Goal: Feedback & Contribution: Submit feedback/report problem

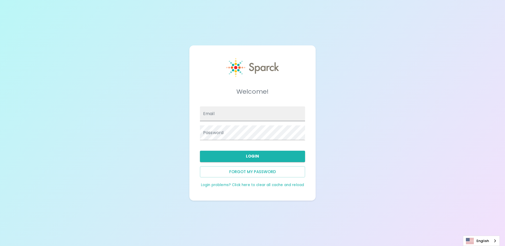
click at [231, 113] on input "Email" at bounding box center [252, 114] width 105 height 15
type input "clarissa.stephens@texastechfcu.org"
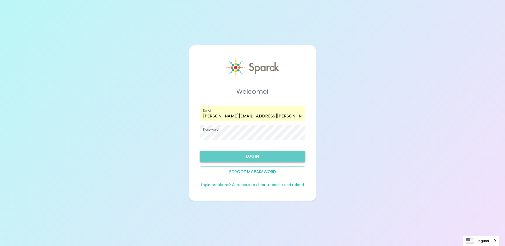
click at [266, 162] on button "Login" at bounding box center [252, 156] width 105 height 11
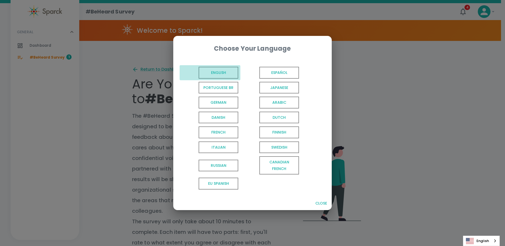
click at [236, 77] on span "English" at bounding box center [219, 73] width 40 height 12
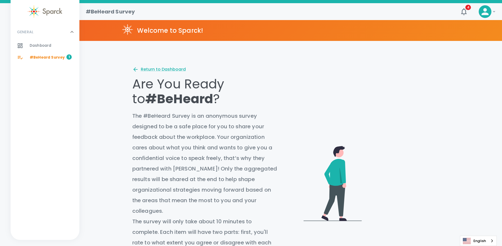
click at [48, 56] on span "#BeHeard Survey" at bounding box center [47, 57] width 35 height 5
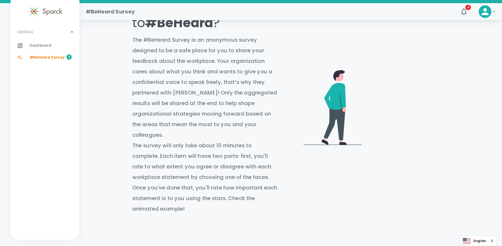
scroll to position [26, 0]
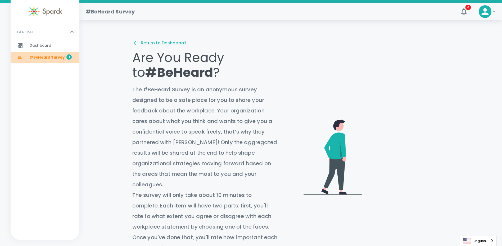
click at [67, 59] on span "1" at bounding box center [68, 56] width 5 height 5
click at [147, 42] on div "Return to Dashboard" at bounding box center [158, 43] width 53 height 6
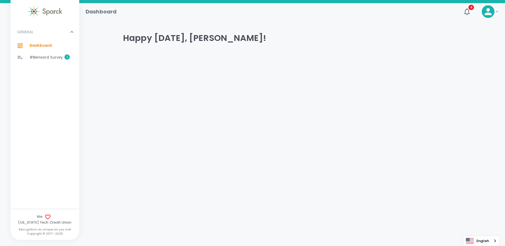
click at [51, 57] on span "#BeHeard Survey" at bounding box center [46, 57] width 33 height 5
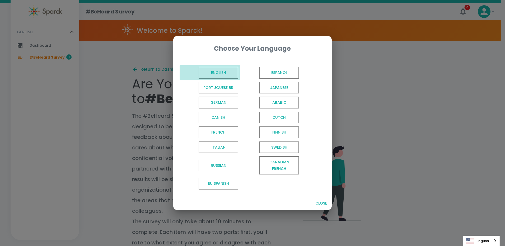
click at [235, 70] on span "English" at bounding box center [219, 73] width 40 height 12
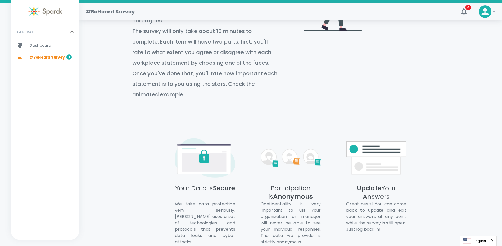
scroll to position [224, 0]
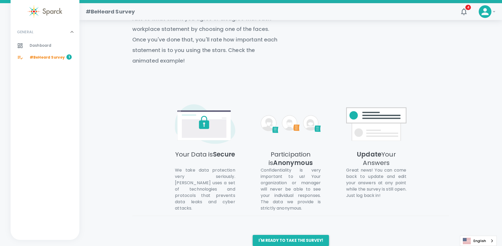
click at [273, 235] on button "I'm ready to take the survey!" at bounding box center [290, 240] width 76 height 11
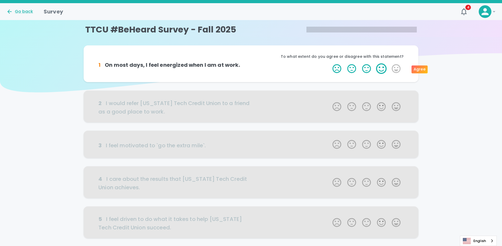
click at [381, 70] on label "4 Stars" at bounding box center [381, 68] width 15 height 11
click at [329, 63] on input "4 Stars" at bounding box center [329, 63] width 0 height 0
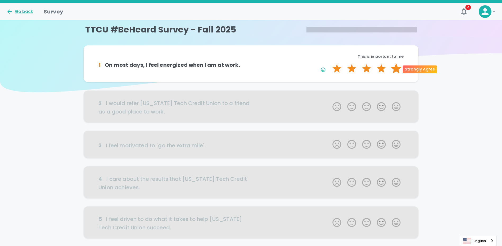
click at [394, 69] on label "5 Stars" at bounding box center [395, 68] width 15 height 11
click at [329, 63] on input "5 Stars" at bounding box center [329, 63] width 0 height 0
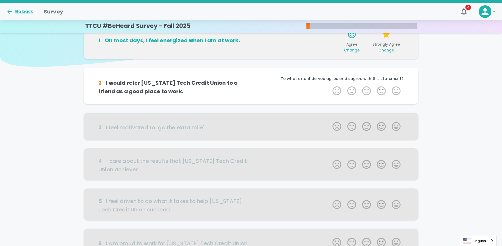
scroll to position [47, 0]
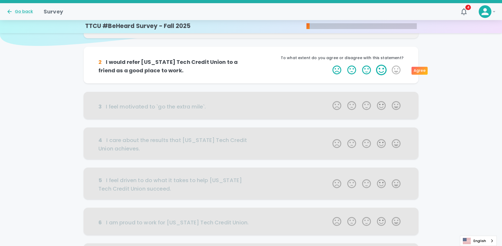
click at [381, 71] on label "4 Stars" at bounding box center [381, 70] width 15 height 11
click at [329, 65] on input "4 Stars" at bounding box center [329, 65] width 0 height 0
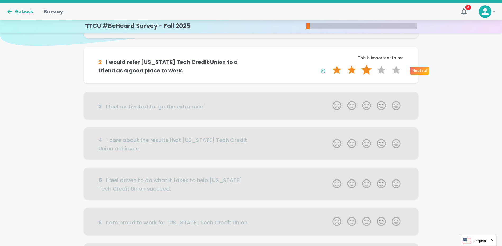
click at [366, 72] on label "3 Stars" at bounding box center [366, 70] width 15 height 11
click at [329, 65] on input "3 Stars" at bounding box center [329, 65] width 0 height 0
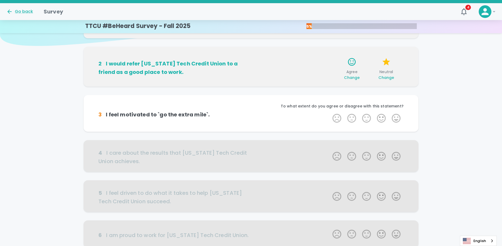
scroll to position [93, 0]
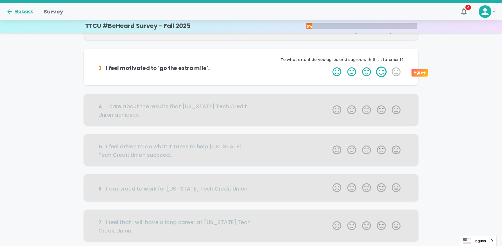
click at [380, 73] on label "4 Stars" at bounding box center [381, 72] width 15 height 11
click at [329, 67] on input "4 Stars" at bounding box center [329, 66] width 0 height 0
click at [383, 73] on label "4 Stars" at bounding box center [381, 72] width 15 height 11
click at [329, 67] on input "4 Stars" at bounding box center [329, 66] width 0 height 0
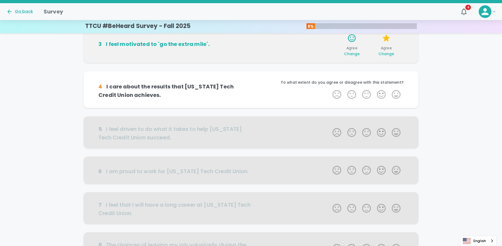
scroll to position [140, 0]
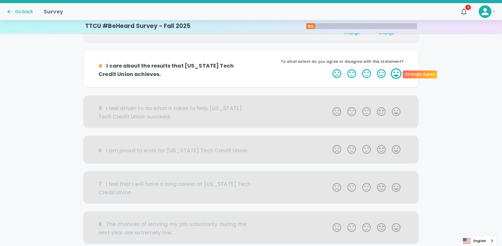
click at [394, 74] on label "5 Stars" at bounding box center [395, 73] width 15 height 11
click at [329, 68] on input "5 Stars" at bounding box center [329, 68] width 0 height 0
click at [394, 75] on label "5 Stars" at bounding box center [395, 73] width 15 height 11
click at [329, 68] on input "5 Stars" at bounding box center [329, 68] width 0 height 0
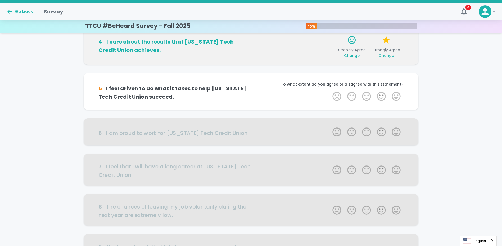
scroll to position [186, 0]
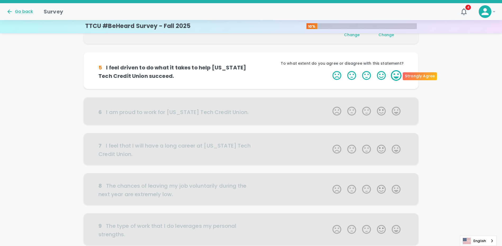
click at [399, 79] on label "5 Stars" at bounding box center [395, 75] width 15 height 11
click at [329, 70] on input "5 Stars" at bounding box center [329, 70] width 0 height 0
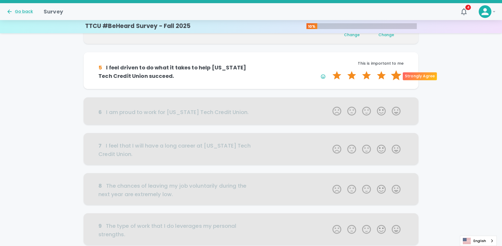
click at [394, 80] on label "5 Stars" at bounding box center [395, 75] width 15 height 11
click at [329, 70] on input "5 Stars" at bounding box center [329, 70] width 0 height 0
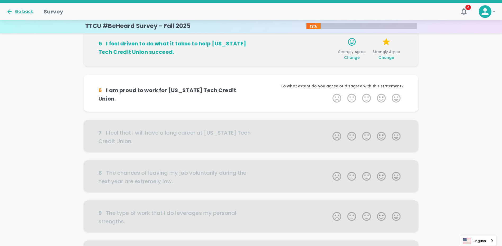
scroll to position [233, 0]
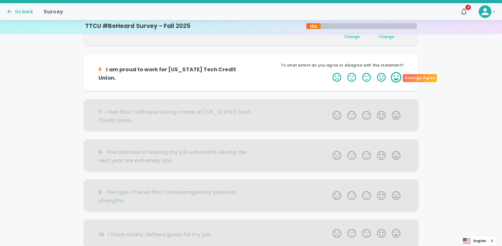
click at [395, 78] on label "5 Stars" at bounding box center [395, 77] width 15 height 11
click at [329, 72] on input "5 Stars" at bounding box center [329, 72] width 0 height 0
click at [395, 78] on label "5 Stars" at bounding box center [395, 77] width 15 height 11
click at [329, 72] on input "5 Stars" at bounding box center [329, 72] width 0 height 0
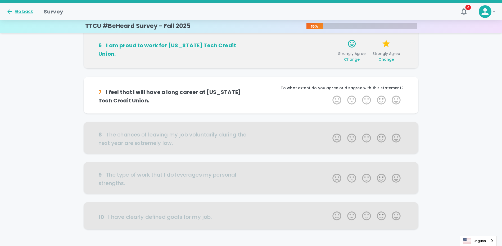
scroll to position [279, 0]
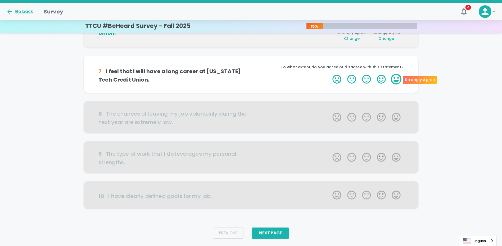
click at [395, 78] on label "5 Stars" at bounding box center [395, 79] width 15 height 11
click at [329, 74] on input "5 Stars" at bounding box center [329, 74] width 0 height 0
click at [395, 78] on label "5 Stars" at bounding box center [395, 79] width 15 height 11
click at [329, 74] on input "5 Stars" at bounding box center [329, 74] width 0 height 0
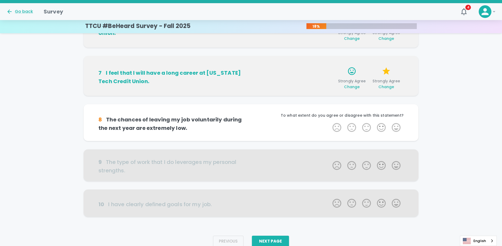
scroll to position [293, 0]
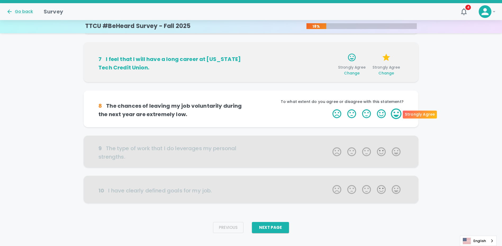
click at [397, 114] on label "5 Stars" at bounding box center [395, 114] width 15 height 11
click at [329, 109] on input "5 Stars" at bounding box center [329, 108] width 0 height 0
click at [397, 114] on label "5 Stars" at bounding box center [395, 114] width 15 height 11
click at [329, 109] on input "5 Stars" at bounding box center [329, 108] width 0 height 0
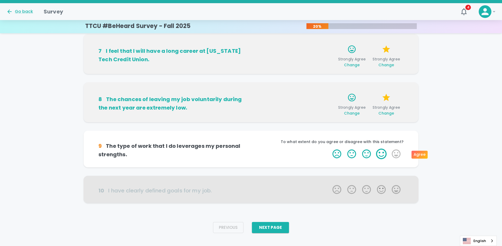
click at [381, 153] on label "4 Stars" at bounding box center [381, 154] width 15 height 11
click at [329, 149] on input "4 Stars" at bounding box center [329, 149] width 0 height 0
click at [384, 153] on label "4 Stars" at bounding box center [381, 154] width 15 height 11
click at [329, 149] on input "4 Stars" at bounding box center [329, 149] width 0 height 0
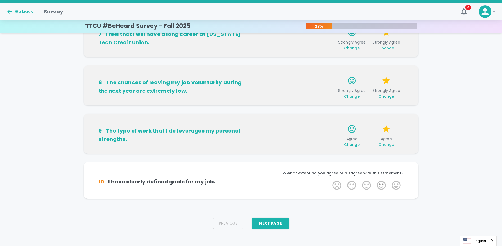
scroll to position [322, 0]
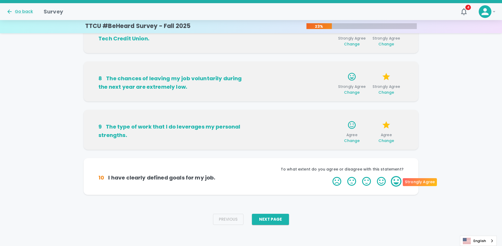
click at [397, 183] on label "5 Stars" at bounding box center [395, 181] width 15 height 11
click at [329, 176] on input "5 Stars" at bounding box center [329, 176] width 0 height 0
click at [396, 183] on label "5 Stars" at bounding box center [395, 181] width 15 height 11
click at [329, 176] on input "5 Stars" at bounding box center [329, 176] width 0 height 0
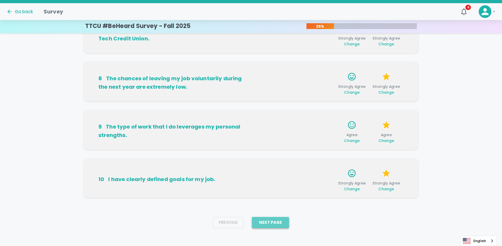
click at [269, 223] on button "Next Page" at bounding box center [270, 222] width 37 height 11
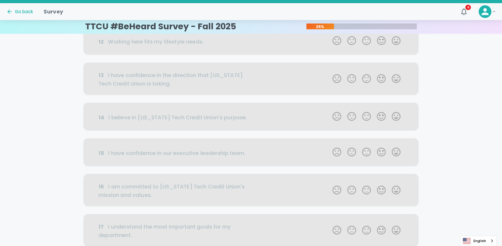
scroll to position [0, 0]
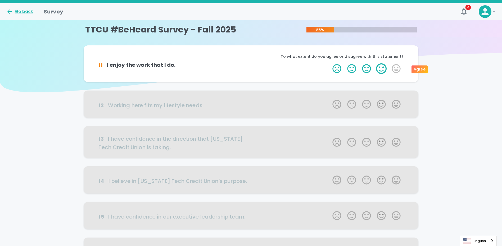
click at [384, 71] on label "4 Stars" at bounding box center [381, 68] width 15 height 11
click at [329, 63] on input "4 Stars" at bounding box center [329, 63] width 0 height 0
click at [381, 70] on label "4 Stars" at bounding box center [381, 68] width 15 height 11
click at [329, 63] on input "4 Stars" at bounding box center [329, 63] width 0 height 0
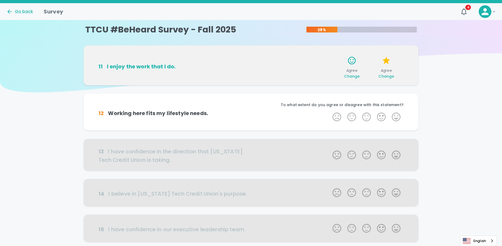
scroll to position [47, 0]
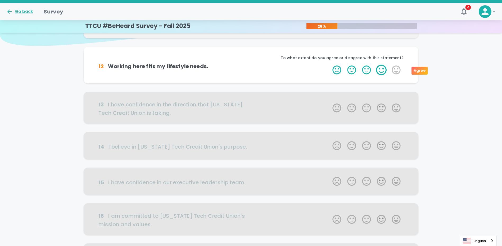
click at [380, 70] on label "4 Stars" at bounding box center [381, 70] width 15 height 11
click at [329, 65] on input "4 Stars" at bounding box center [329, 65] width 0 height 0
click at [380, 70] on label "4 Stars" at bounding box center [381, 70] width 15 height 11
click at [329, 65] on input "4 Stars" at bounding box center [329, 65] width 0 height 0
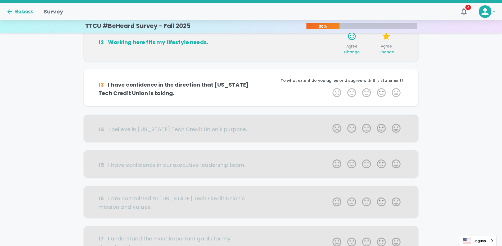
scroll to position [93, 0]
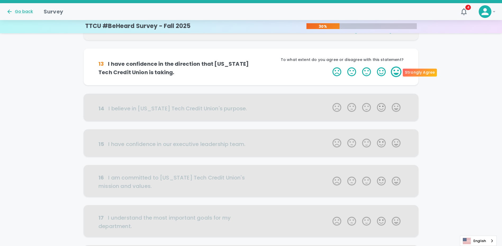
click at [397, 71] on label "5 Stars" at bounding box center [395, 72] width 15 height 11
click at [329, 67] on input "5 Stars" at bounding box center [329, 66] width 0 height 0
click at [397, 71] on label "5 Stars" at bounding box center [395, 72] width 15 height 11
click at [329, 67] on input "5 Stars" at bounding box center [329, 66] width 0 height 0
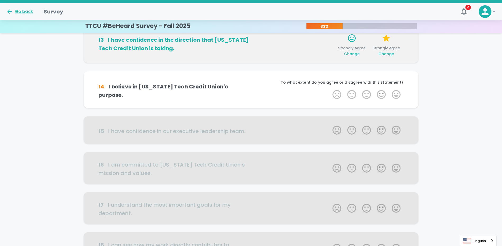
scroll to position [140, 0]
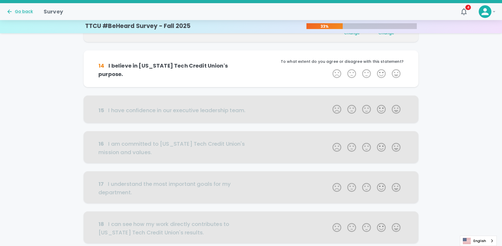
click at [397, 71] on label "5 Stars" at bounding box center [395, 73] width 15 height 11
click at [329, 68] on input "5 Stars" at bounding box center [329, 68] width 0 height 0
click at [397, 71] on label "5 Stars" at bounding box center [395, 73] width 15 height 11
click at [329, 68] on input "5 Stars" at bounding box center [329, 68] width 0 height 0
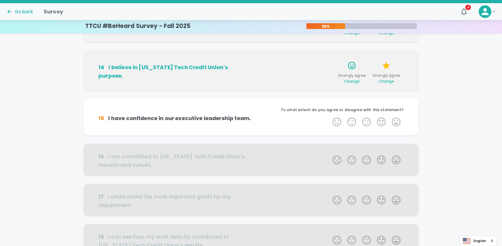
scroll to position [186, 0]
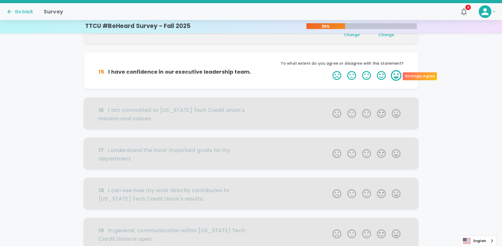
click at [394, 73] on label "5 Stars" at bounding box center [395, 75] width 15 height 11
click at [329, 70] on input "5 Stars" at bounding box center [329, 70] width 0 height 0
click at [394, 73] on label "5 Stars" at bounding box center [395, 75] width 15 height 11
click at [329, 70] on input "5 Stars" at bounding box center [329, 70] width 0 height 0
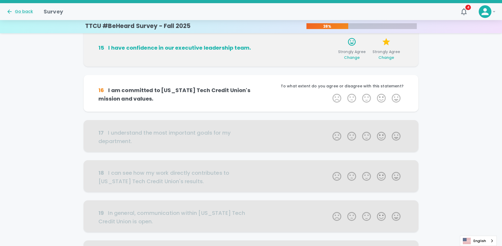
scroll to position [233, 0]
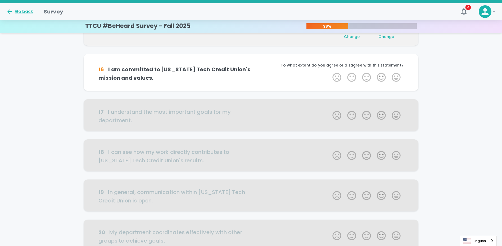
click at [394, 73] on label "5 Stars" at bounding box center [395, 77] width 15 height 11
click at [329, 72] on input "5 Stars" at bounding box center [329, 72] width 0 height 0
click at [394, 73] on label "5 Stars" at bounding box center [395, 77] width 15 height 11
click at [329, 72] on input "5 Stars" at bounding box center [329, 72] width 0 height 0
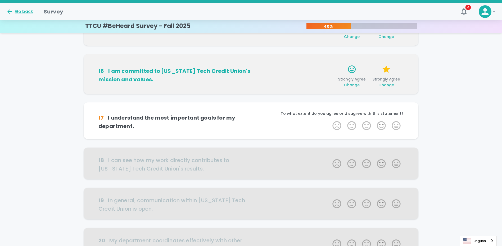
scroll to position [279, 0]
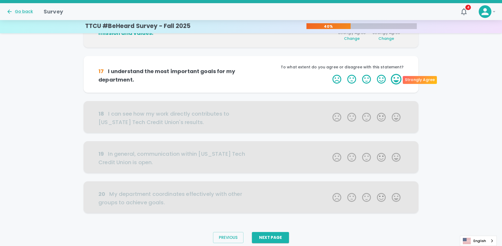
click at [399, 77] on label "5 Stars" at bounding box center [395, 79] width 15 height 11
click at [329, 74] on input "5 Stars" at bounding box center [329, 74] width 0 height 0
click at [399, 77] on label "5 Stars" at bounding box center [395, 79] width 15 height 11
click at [329, 74] on input "5 Stars" at bounding box center [329, 74] width 0 height 0
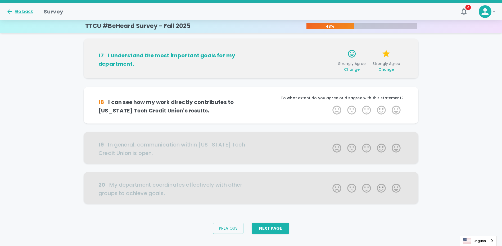
scroll to position [297, 0]
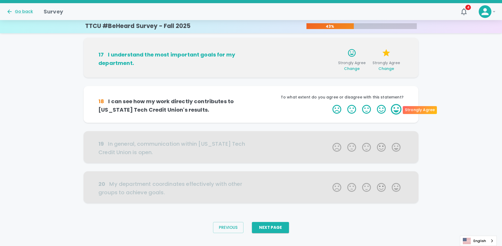
click at [401, 111] on label "5 Stars" at bounding box center [395, 109] width 15 height 11
click at [329, 104] on input "5 Stars" at bounding box center [329, 104] width 0 height 0
click at [395, 108] on label "5 Stars" at bounding box center [395, 109] width 15 height 11
click at [329, 104] on input "5 Stars" at bounding box center [329, 104] width 0 height 0
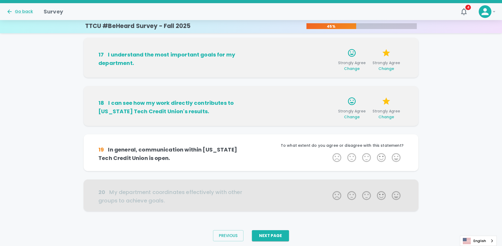
scroll to position [306, 0]
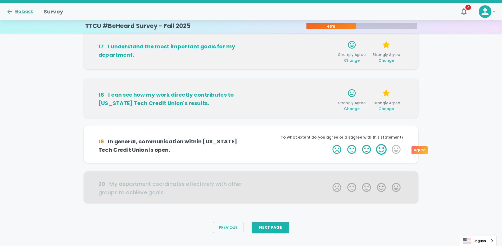
click at [381, 149] on label "4 Stars" at bounding box center [381, 149] width 15 height 11
click at [329, 144] on input "4 Stars" at bounding box center [329, 144] width 0 height 0
click at [381, 149] on label "4 Stars" at bounding box center [381, 149] width 15 height 11
click at [329, 144] on input "4 Stars" at bounding box center [329, 144] width 0 height 0
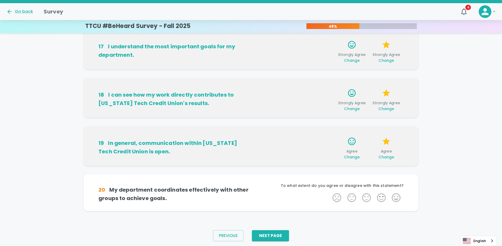
scroll to position [314, 0]
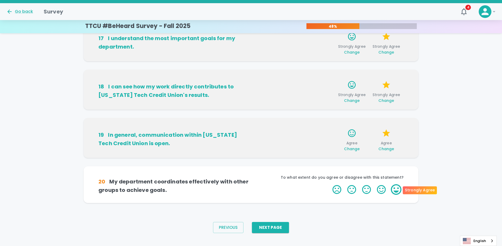
click at [394, 191] on label "5 Stars" at bounding box center [395, 190] width 15 height 11
click at [329, 185] on input "5 Stars" at bounding box center [329, 184] width 0 height 0
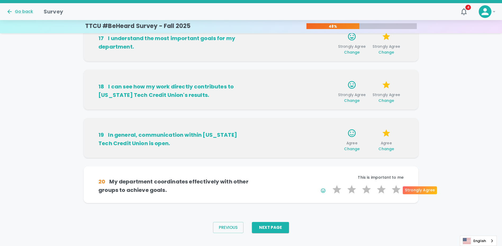
click at [394, 191] on label "5 Stars" at bounding box center [395, 190] width 15 height 11
click at [329, 185] on input "5 Stars" at bounding box center [329, 184] width 0 height 0
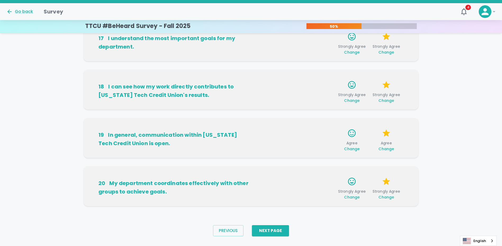
scroll to position [322, 0]
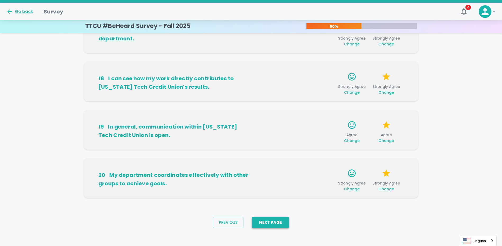
click at [276, 223] on button "Next Page" at bounding box center [270, 222] width 37 height 11
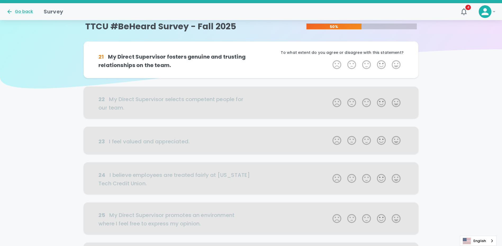
scroll to position [0, 0]
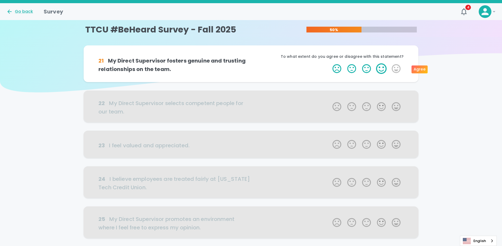
click at [379, 70] on label "4 Stars" at bounding box center [381, 68] width 15 height 11
click at [329, 63] on input "4 Stars" at bounding box center [329, 63] width 0 height 0
click at [379, 70] on label "4 Stars" at bounding box center [381, 68] width 15 height 11
click at [329, 63] on input "4 Stars" at bounding box center [329, 63] width 0 height 0
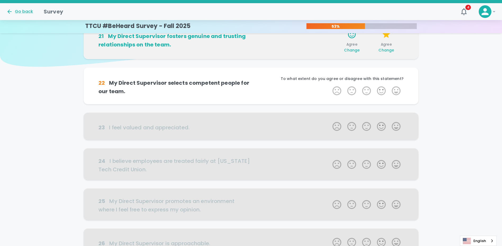
scroll to position [47, 0]
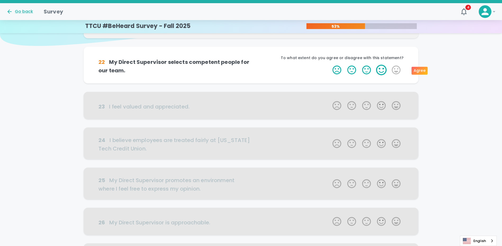
click at [383, 71] on label "4 Stars" at bounding box center [381, 70] width 15 height 11
click at [329, 65] on input "4 Stars" at bounding box center [329, 65] width 0 height 0
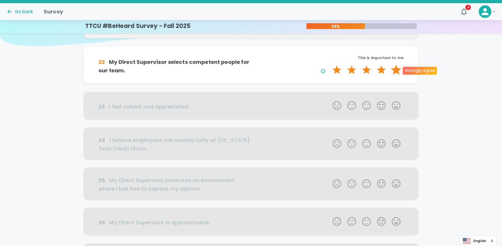
click at [394, 71] on label "5 Stars" at bounding box center [395, 70] width 15 height 11
click at [329, 65] on input "5 Stars" at bounding box center [329, 65] width 0 height 0
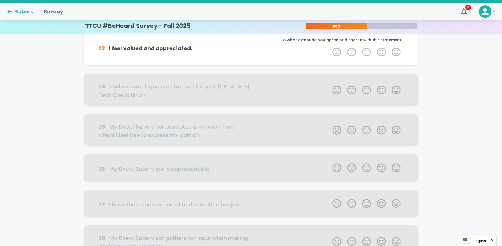
scroll to position [67, 0]
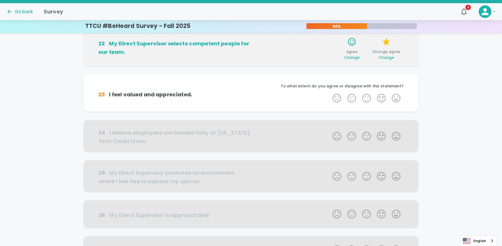
click at [389, 58] on span "Change" at bounding box center [386, 57] width 16 height 5
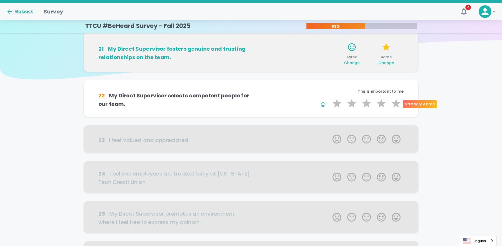
scroll to position [0, 0]
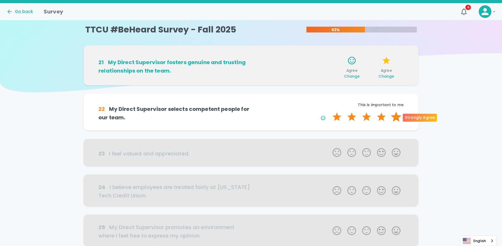
click at [396, 117] on label "5 Stars" at bounding box center [395, 117] width 15 height 11
click at [329, 112] on input "5 Stars" at bounding box center [329, 112] width 0 height 0
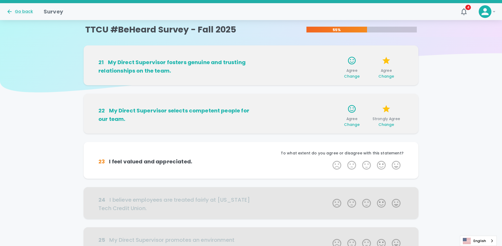
scroll to position [47, 0]
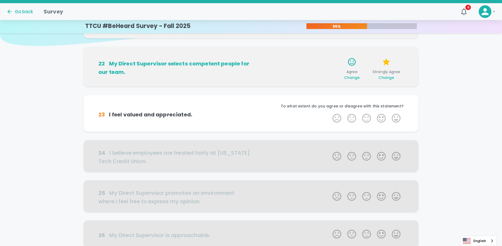
click at [354, 80] on span "Change" at bounding box center [352, 77] width 16 height 5
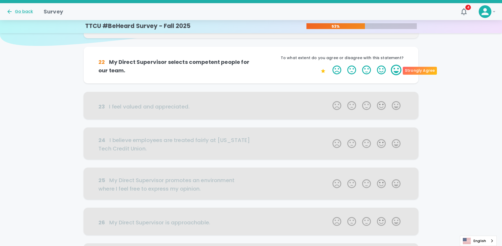
click at [395, 73] on label "5 Stars" at bounding box center [395, 70] width 15 height 11
click at [329, 65] on input "5 Stars" at bounding box center [329, 65] width 0 height 0
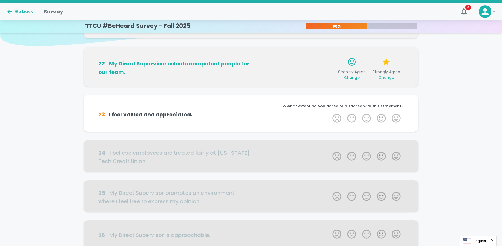
scroll to position [73, 0]
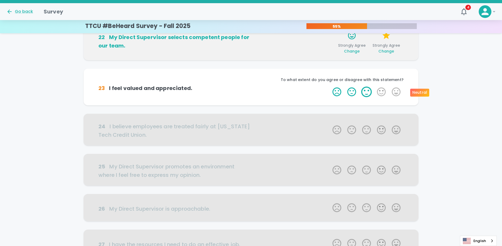
click at [369, 94] on label "3 Stars" at bounding box center [366, 92] width 15 height 11
click at [329, 87] on input "3 Stars" at bounding box center [329, 86] width 0 height 0
click at [382, 94] on label "4 Stars" at bounding box center [381, 92] width 15 height 11
click at [329, 87] on input "4 Stars" at bounding box center [329, 86] width 0 height 0
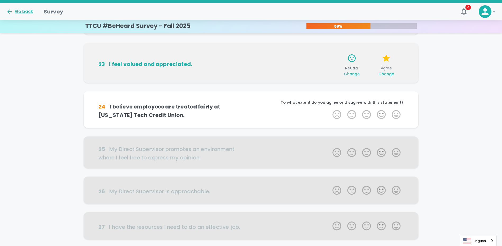
scroll to position [119, 0]
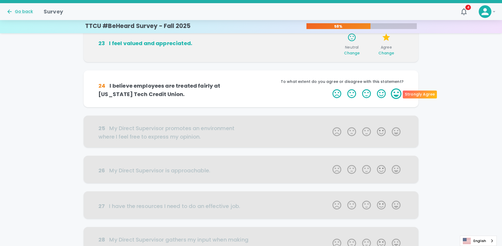
click at [398, 95] on label "5 Stars" at bounding box center [395, 94] width 15 height 11
click at [329, 89] on input "5 Stars" at bounding box center [329, 88] width 0 height 0
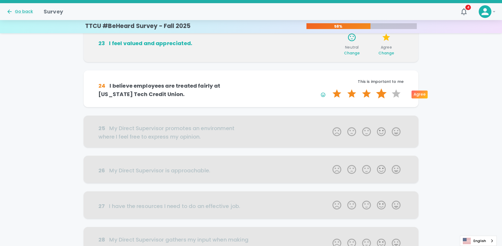
click at [382, 96] on label "4 Stars" at bounding box center [381, 94] width 15 height 11
click at [329, 89] on input "4 Stars" at bounding box center [329, 88] width 0 height 0
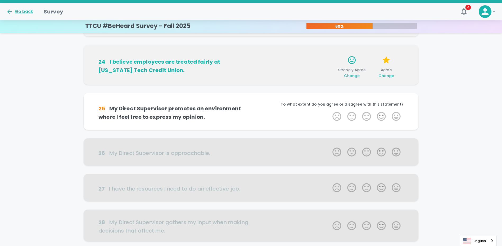
scroll to position [166, 0]
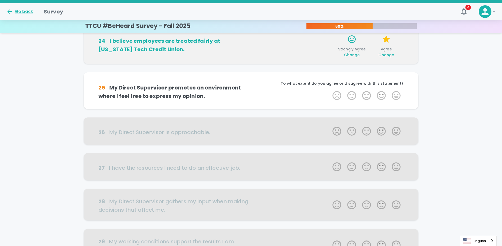
click at [385, 55] on span "Change" at bounding box center [386, 54] width 16 height 5
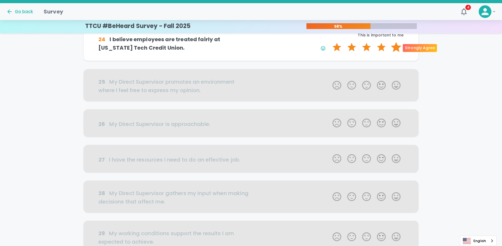
click at [395, 46] on label "5 Stars" at bounding box center [395, 47] width 15 height 11
click at [329, 42] on input "5 Stars" at bounding box center [329, 42] width 0 height 0
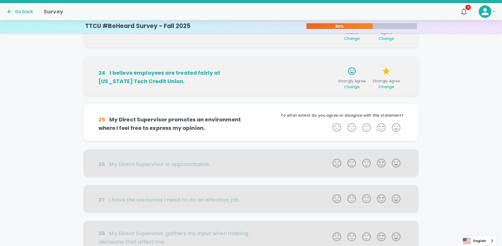
scroll to position [133, 0]
click at [354, 89] on span "Change" at bounding box center [352, 87] width 16 height 5
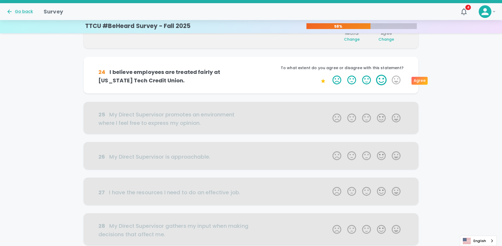
click at [383, 83] on label "4 Stars" at bounding box center [381, 80] width 15 height 11
click at [329, 75] on input "4 Stars" at bounding box center [329, 75] width 0 height 0
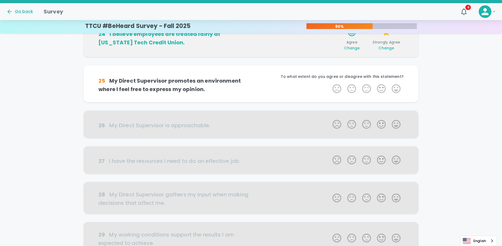
scroll to position [186, 0]
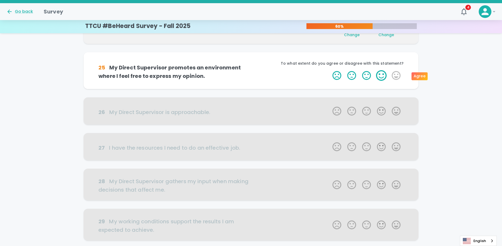
click at [382, 76] on label "4 Stars" at bounding box center [381, 75] width 15 height 11
click at [329, 70] on input "4 Stars" at bounding box center [329, 70] width 0 height 0
click at [382, 76] on label "4 Stars" at bounding box center [381, 75] width 15 height 11
click at [329, 70] on input "4 Stars" at bounding box center [329, 70] width 0 height 0
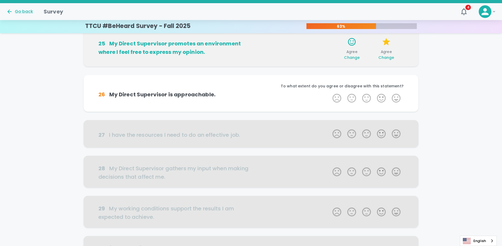
scroll to position [233, 0]
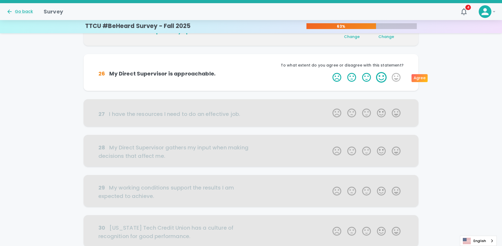
click at [380, 79] on label "4 Stars" at bounding box center [381, 77] width 15 height 11
click at [329, 72] on input "4 Stars" at bounding box center [329, 72] width 0 height 0
click at [380, 79] on label "4 Stars" at bounding box center [381, 77] width 15 height 11
click at [329, 72] on input "4 Stars" at bounding box center [329, 72] width 0 height 0
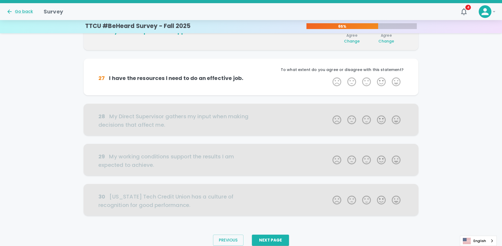
scroll to position [279, 0]
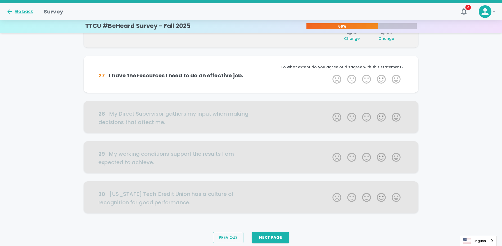
click at [380, 79] on label "4 Stars" at bounding box center [381, 79] width 15 height 11
click at [329, 74] on input "4 Stars" at bounding box center [329, 74] width 0 height 0
click at [380, 79] on label "4 Stars" at bounding box center [381, 79] width 15 height 11
click at [329, 74] on input "4 Stars" at bounding box center [329, 74] width 0 height 0
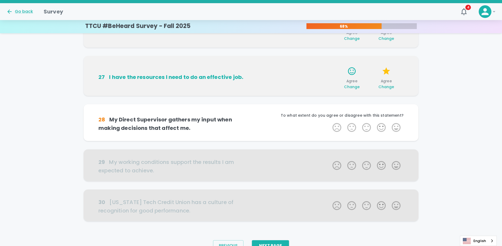
scroll to position [297, 0]
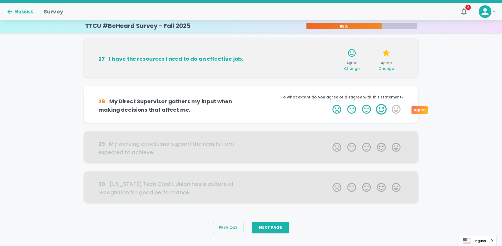
click at [378, 113] on label "4 Stars" at bounding box center [381, 109] width 15 height 11
click at [329, 104] on input "4 Stars" at bounding box center [329, 104] width 0 height 0
click at [382, 108] on label "4 Stars" at bounding box center [381, 109] width 15 height 11
click at [329, 104] on input "4 Stars" at bounding box center [329, 104] width 0 height 0
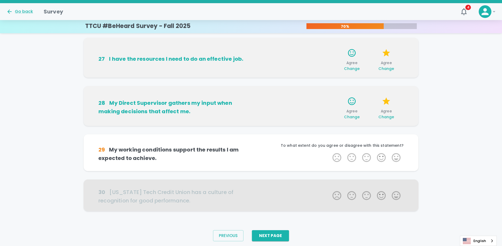
scroll to position [306, 0]
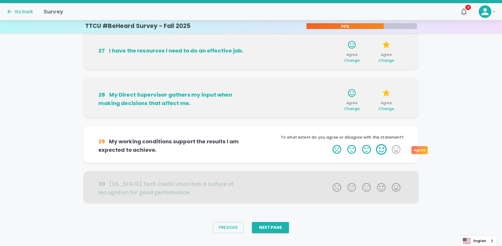
click at [381, 151] on label "4 Stars" at bounding box center [381, 149] width 15 height 11
click at [329, 144] on input "4 Stars" at bounding box center [329, 144] width 0 height 0
click at [381, 151] on label "4 Stars" at bounding box center [381, 149] width 15 height 11
click at [329, 144] on input "4 Stars" at bounding box center [329, 144] width 0 height 0
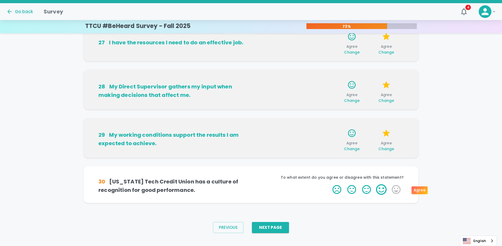
click at [384, 189] on label "4 Stars" at bounding box center [381, 190] width 15 height 11
click at [329, 185] on input "4 Stars" at bounding box center [329, 184] width 0 height 0
click at [384, 189] on label "4 Stars" at bounding box center [381, 190] width 15 height 11
click at [329, 185] on input "4 Stars" at bounding box center [329, 184] width 0 height 0
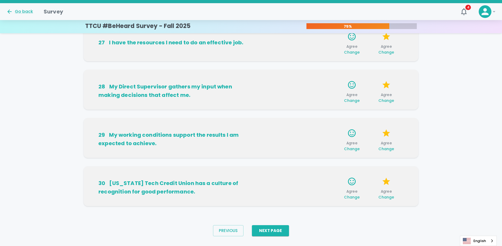
scroll to position [322, 0]
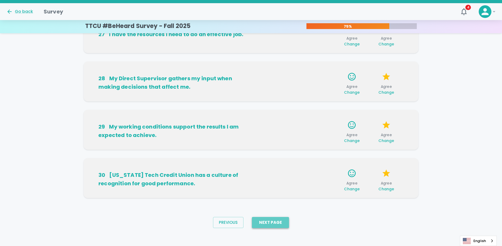
click at [281, 225] on button "Next Page" at bounding box center [270, 222] width 37 height 11
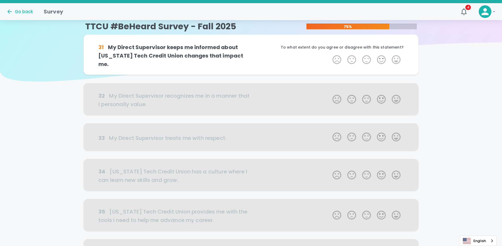
scroll to position [0, 0]
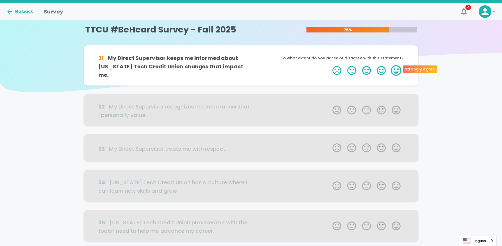
click at [397, 69] on label "5 Stars" at bounding box center [395, 70] width 15 height 11
click at [329, 65] on input "5 Stars" at bounding box center [329, 65] width 0 height 0
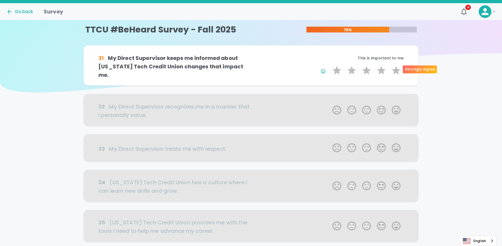
click at [397, 69] on label "5 Stars" at bounding box center [395, 70] width 15 height 11
click at [329, 65] on input "5 Stars" at bounding box center [329, 65] width 0 height 0
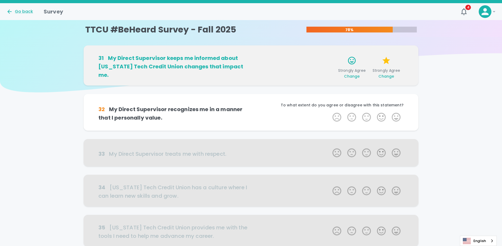
scroll to position [47, 0]
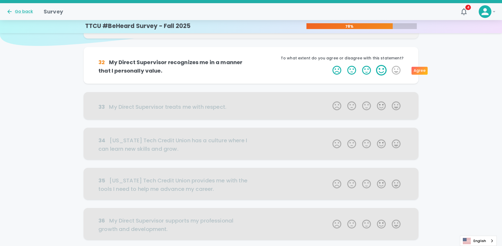
click at [381, 73] on label "4 Stars" at bounding box center [381, 70] width 15 height 11
click at [329, 65] on input "4 Stars" at bounding box center [329, 65] width 0 height 0
click at [381, 73] on label "4 Stars" at bounding box center [381, 70] width 15 height 11
click at [329, 65] on input "4 Stars" at bounding box center [329, 65] width 0 height 0
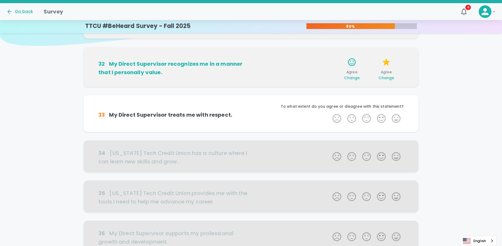
scroll to position [93, 0]
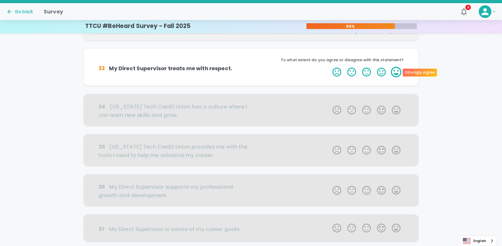
click at [394, 73] on label "5 Stars" at bounding box center [395, 72] width 15 height 11
click at [329, 67] on input "5 Stars" at bounding box center [329, 67] width 0 height 0
click at [397, 74] on label "5 Stars" at bounding box center [395, 72] width 15 height 11
click at [329, 67] on input "5 Stars" at bounding box center [329, 67] width 0 height 0
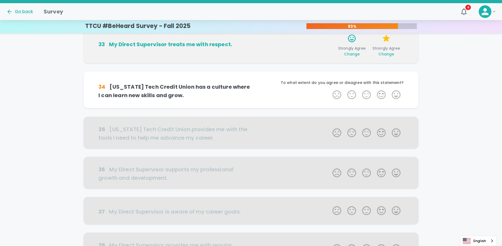
scroll to position [140, 0]
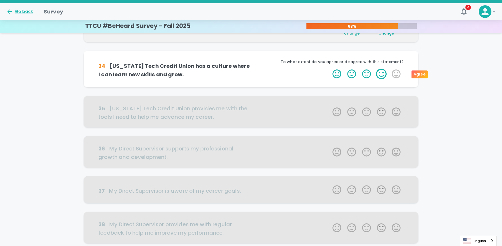
click at [379, 76] on label "4 Stars" at bounding box center [381, 74] width 15 height 11
click at [329, 69] on input "4 Stars" at bounding box center [329, 68] width 0 height 0
click at [379, 76] on label "4 Stars" at bounding box center [381, 74] width 15 height 11
click at [329, 69] on input "4 Stars" at bounding box center [329, 68] width 0 height 0
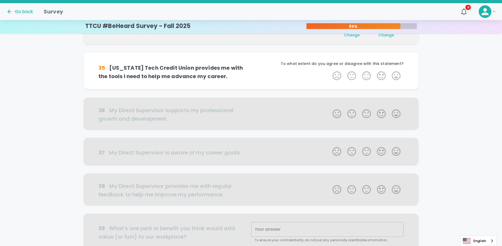
scroll to position [133, 0]
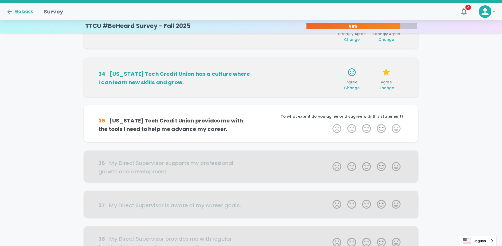
click at [387, 88] on span "Change" at bounding box center [386, 87] width 16 height 5
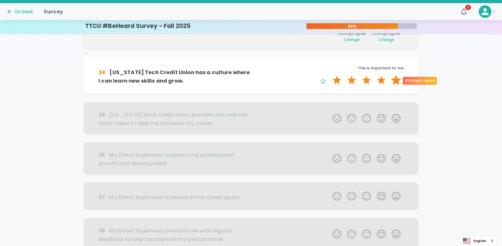
click at [399, 81] on label "5 Stars" at bounding box center [395, 80] width 15 height 11
click at [329, 75] on input "5 Stars" at bounding box center [329, 75] width 0 height 0
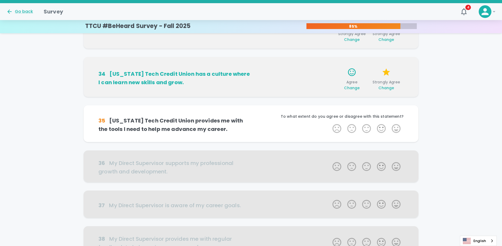
scroll to position [180, 0]
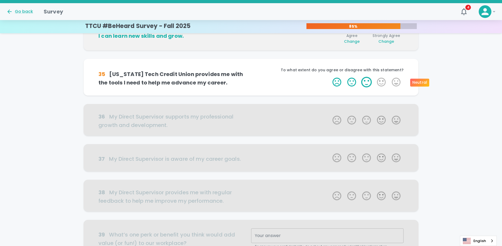
click at [365, 86] on label "3 Stars" at bounding box center [366, 82] width 15 height 11
click at [329, 77] on input "3 Stars" at bounding box center [329, 77] width 0 height 0
click at [385, 85] on label "4 Stars" at bounding box center [381, 82] width 15 height 11
click at [329, 77] on input "4 Stars" at bounding box center [329, 77] width 0 height 0
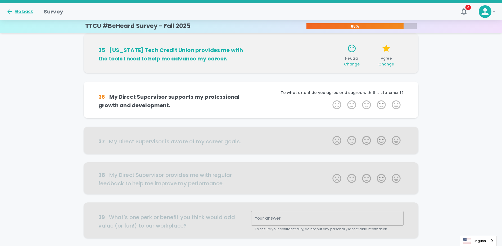
scroll to position [226, 0]
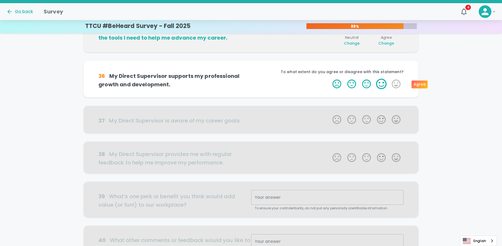
click at [380, 84] on label "4 Stars" at bounding box center [381, 84] width 15 height 11
click at [329, 79] on input "4 Stars" at bounding box center [329, 79] width 0 height 0
click at [380, 84] on label "4 Stars" at bounding box center [381, 84] width 15 height 11
click at [329, 79] on input "4 Stars" at bounding box center [329, 79] width 0 height 0
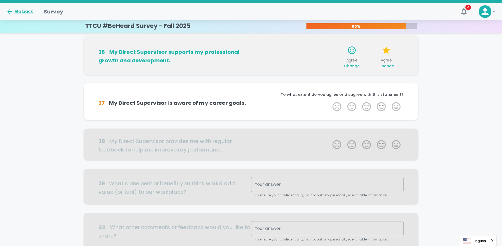
scroll to position [273, 0]
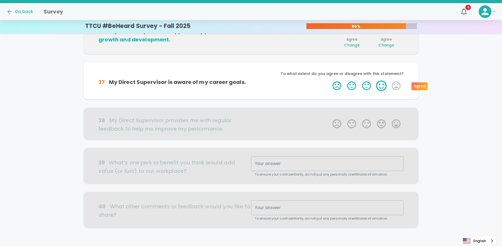
click at [380, 86] on label "4 Stars" at bounding box center [381, 86] width 15 height 11
click at [329, 81] on input "4 Stars" at bounding box center [329, 80] width 0 height 0
click at [380, 86] on label "4 Stars" at bounding box center [381, 86] width 15 height 11
click at [329, 81] on input "4 Stars" at bounding box center [329, 80] width 0 height 0
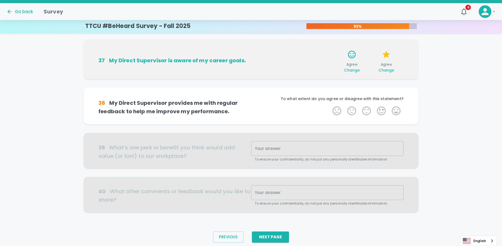
scroll to position [305, 0]
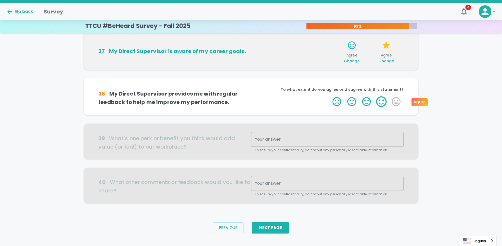
click at [381, 104] on label "4 Stars" at bounding box center [381, 101] width 15 height 11
click at [329, 96] on input "4 Stars" at bounding box center [329, 96] width 0 height 0
click at [381, 104] on label "4 Stars" at bounding box center [381, 101] width 15 height 11
click at [329, 96] on input "4 Stars" at bounding box center [329, 96] width 0 height 0
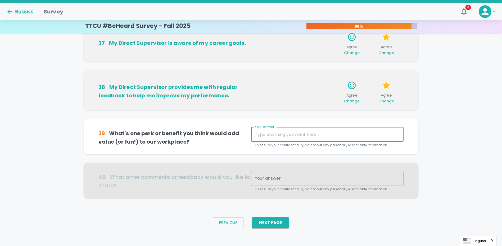
click at [273, 135] on textarea "Your answer" at bounding box center [327, 135] width 145 height 6
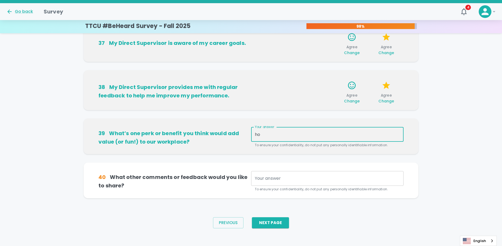
type textarea "h"
type textarea "HOLIDAY DRESS UP"
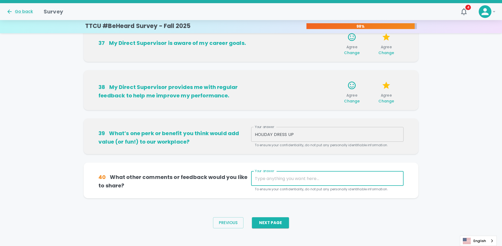
click at [269, 181] on textarea "Your answer" at bounding box center [327, 179] width 145 height 6
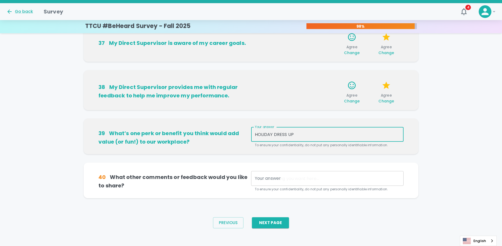
drag, startPoint x: 299, startPoint y: 136, endPoint x: 246, endPoint y: 136, distance: 52.9
click at [246, 136] on div "39 What’s one perk or benefit you think would add value (or fun!) to our workpl…" at bounding box center [250, 137] width 305 height 21
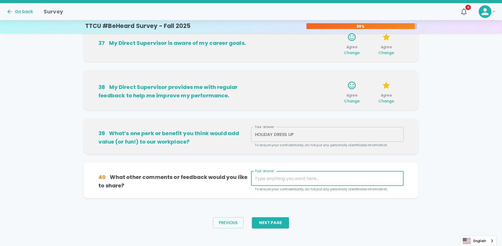
click at [269, 181] on textarea "Your answer" at bounding box center [327, 179] width 145 height 6
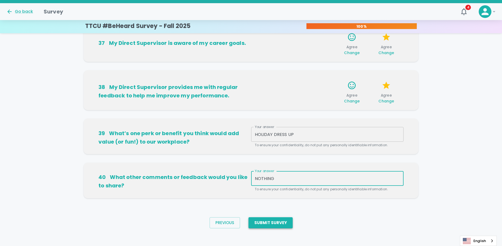
type textarea "NOTHING"
click at [284, 224] on button "Submit Survey" at bounding box center [270, 223] width 44 height 11
